Goal: Information Seeking & Learning: Learn about a topic

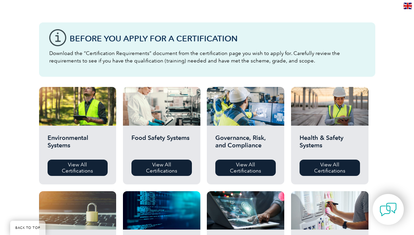
scroll to position [204, 0]
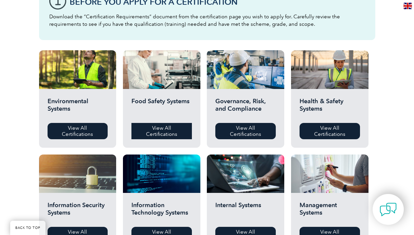
click at [168, 132] on link "View All Certifications" at bounding box center [162, 131] width 61 height 16
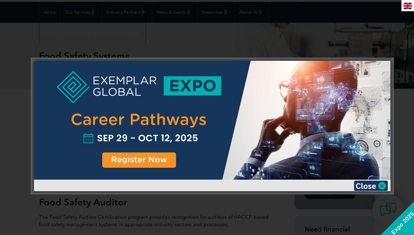
scroll to position [68, 0]
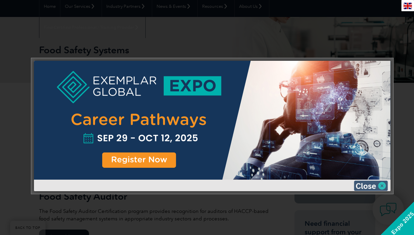
click at [380, 184] on img at bounding box center [371, 186] width 34 height 10
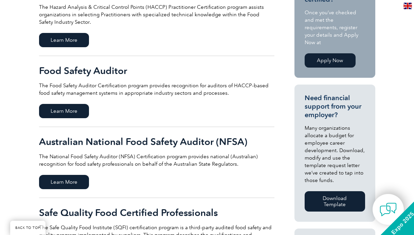
scroll to position [204, 0]
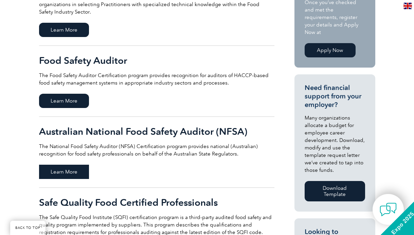
click at [71, 171] on span "Learn More" at bounding box center [64, 172] width 50 height 14
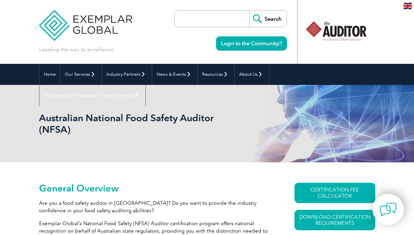
click at [21, 130] on div "Australian National Food Safety Auditor (NFSA)" at bounding box center [207, 124] width 414 height 78
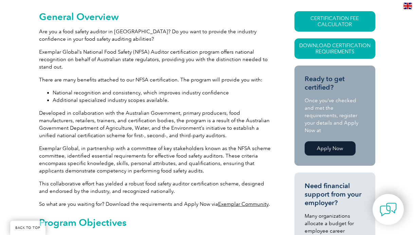
scroll to position [168, 0]
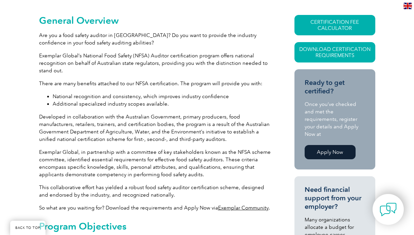
click at [237, 206] on link "Exemplar Community" at bounding box center [243, 208] width 51 height 6
